Goal: Information Seeking & Learning: Find contact information

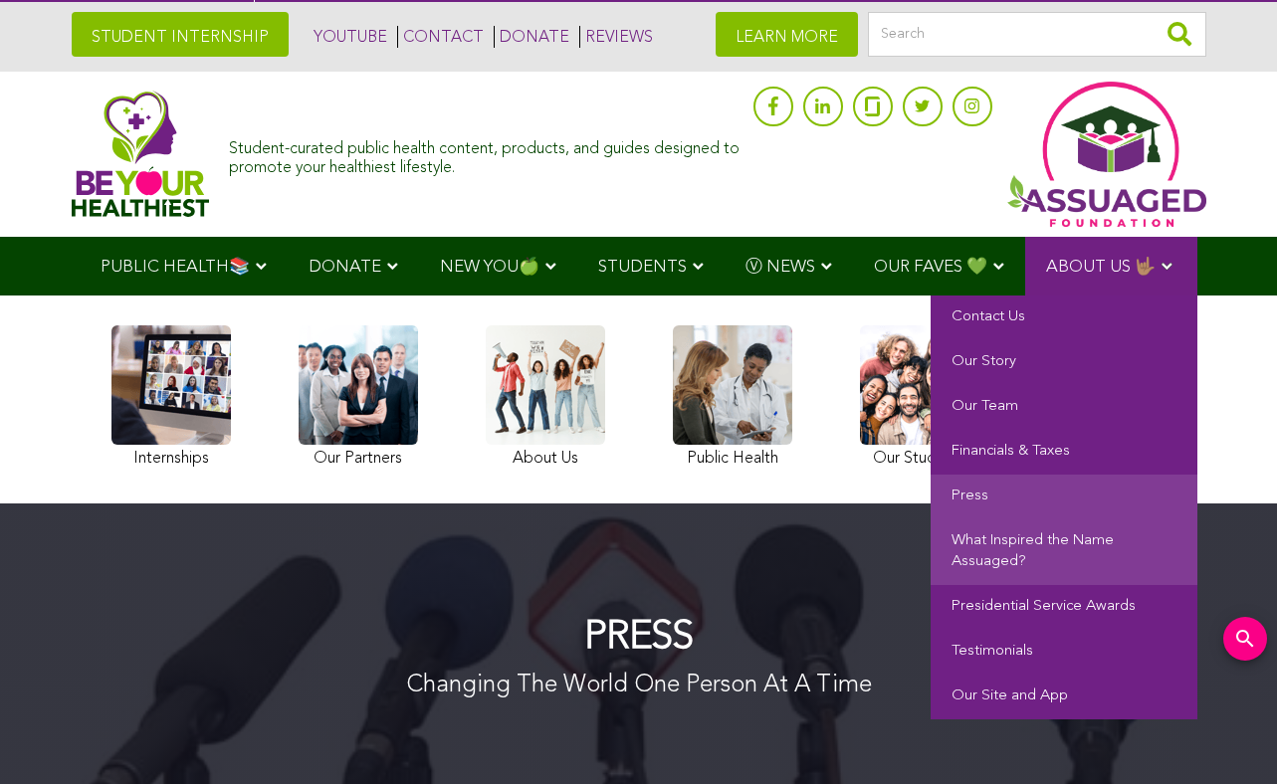
scroll to position [50, 0]
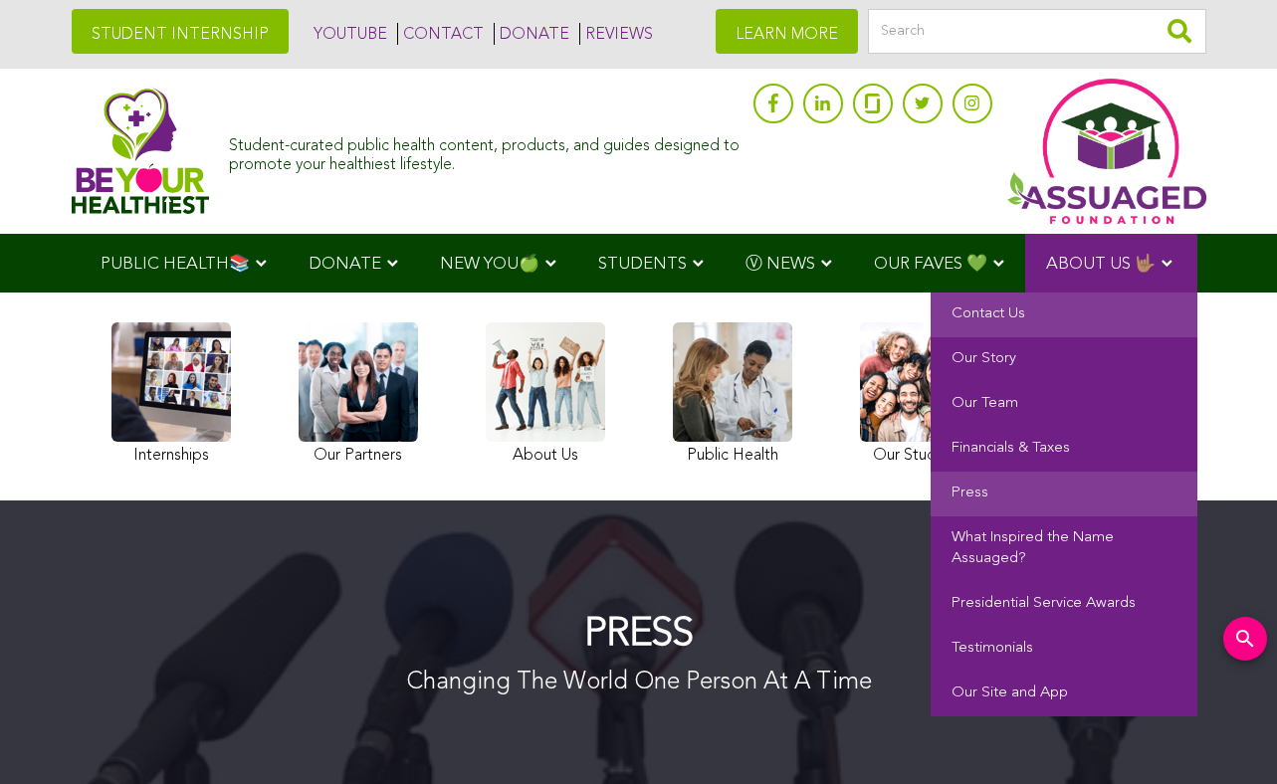
click at [1031, 310] on link "Contact Us" at bounding box center [1064, 315] width 267 height 45
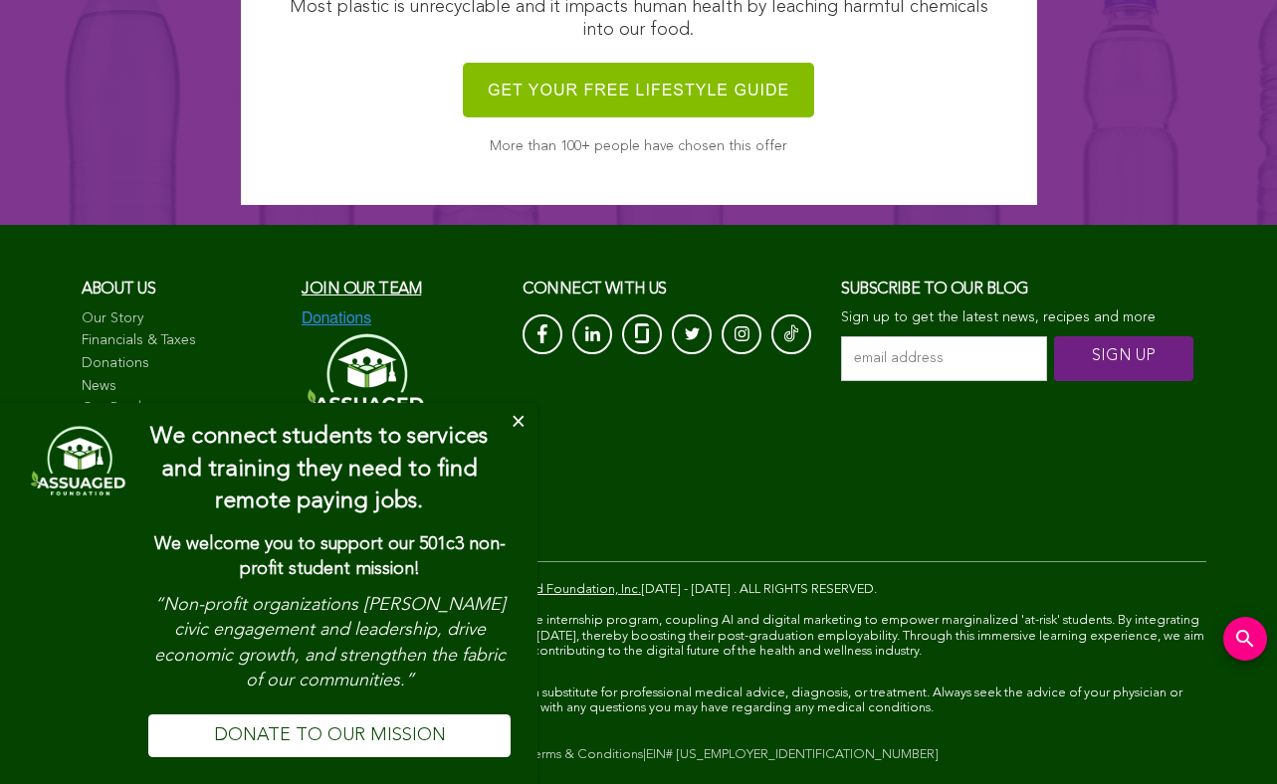
scroll to position [2157, 0]
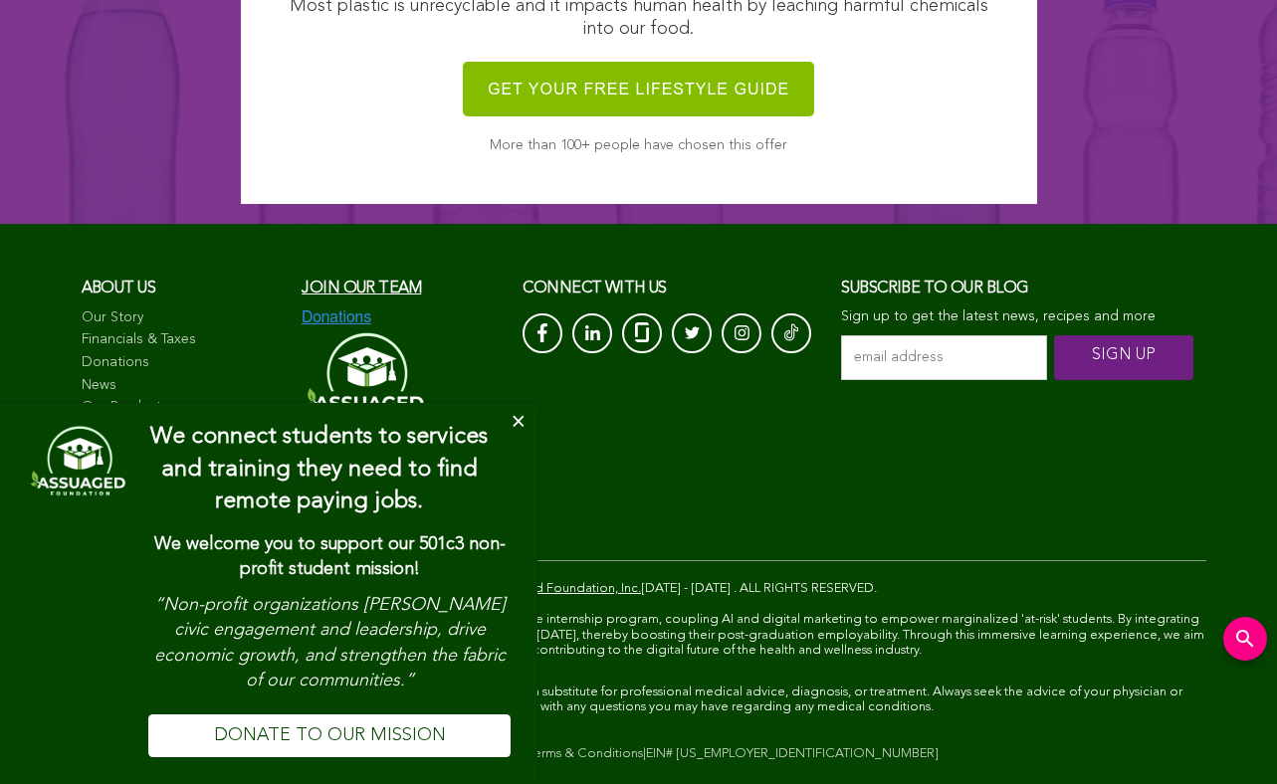
click at [522, 419] on button "Close" at bounding box center [518, 423] width 40 height 40
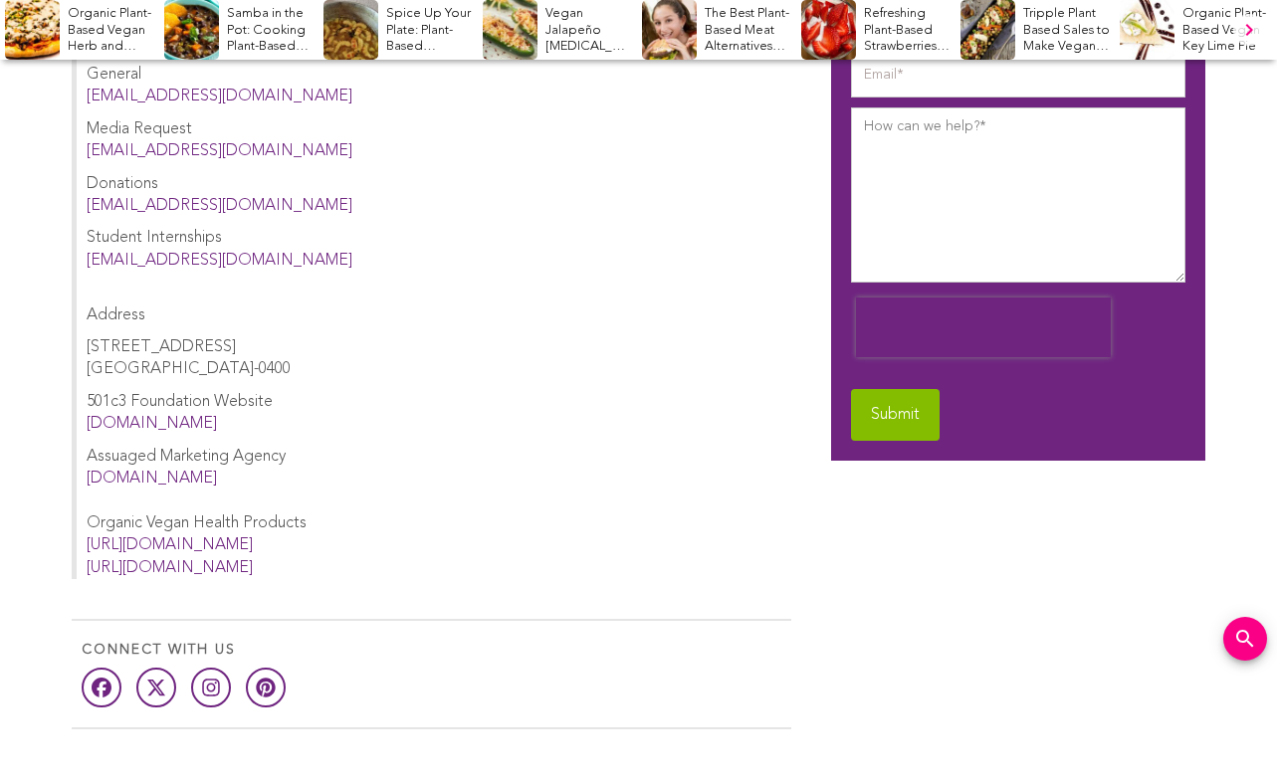
scroll to position [0, 0]
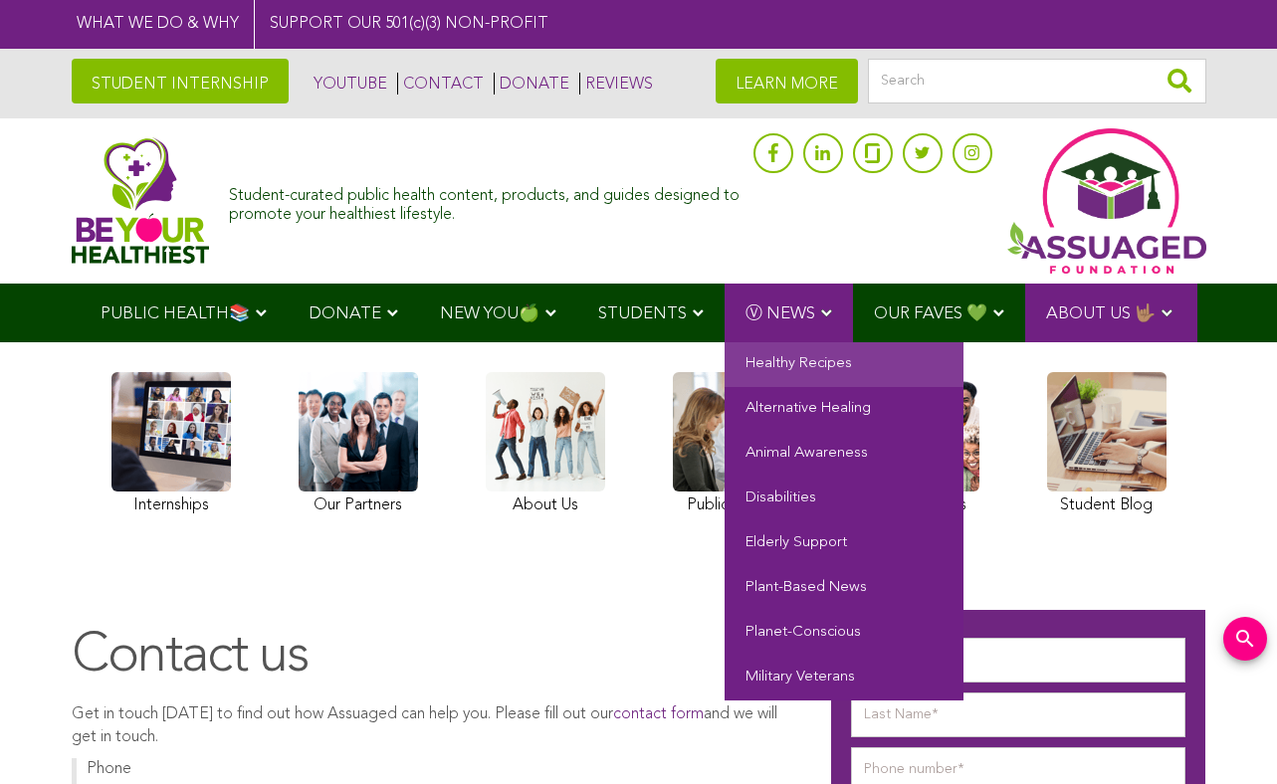
click at [792, 367] on link "Healthy Recipes" at bounding box center [844, 364] width 239 height 45
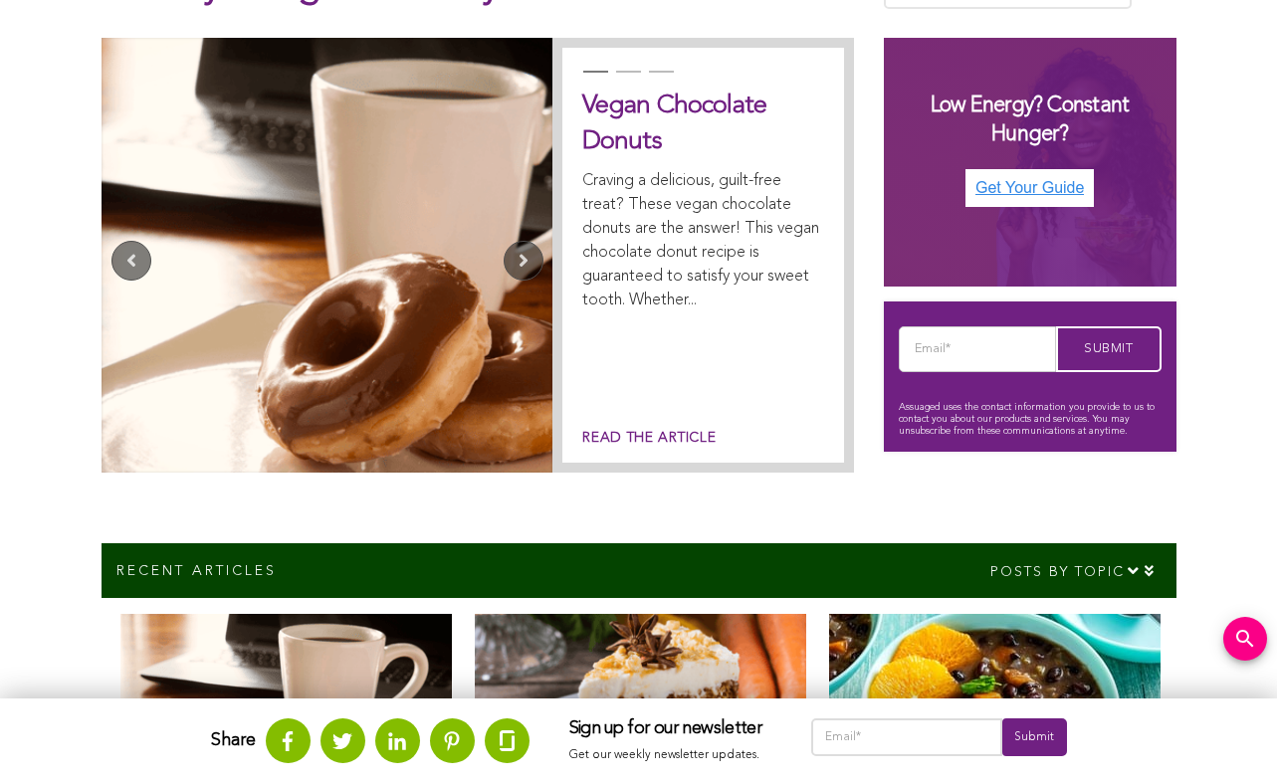
scroll to position [1565, 0]
